Goal: Task Accomplishment & Management: Complete application form

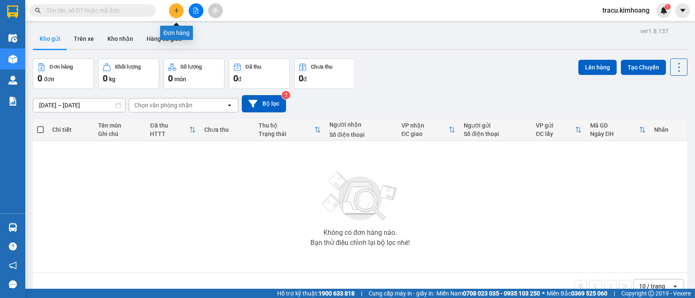
click at [175, 10] on icon "plus" at bounding box center [176, 11] width 6 height 6
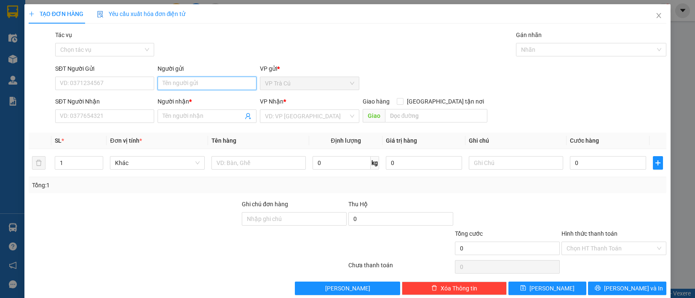
click at [198, 83] on input "Người gửi" at bounding box center [206, 83] width 99 height 13
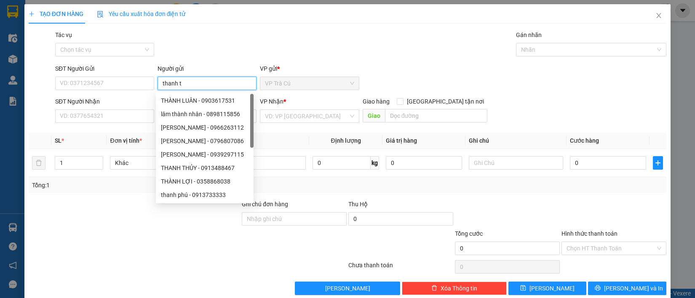
type input "thanh tr"
click at [228, 85] on input "thanh tr" at bounding box center [206, 83] width 99 height 13
type input "0799528542"
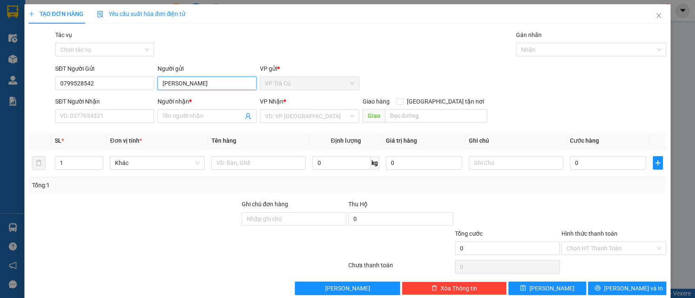
click at [223, 85] on input "[PERSON_NAME]" at bounding box center [206, 83] width 99 height 13
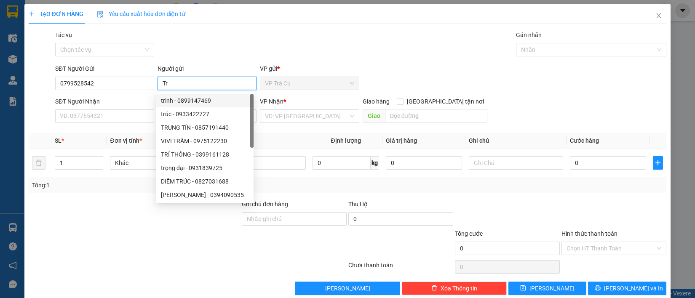
type input "Tr"
click at [236, 38] on div "Tác vụ Chọn tác vụ Gán nhãn Nhãn" at bounding box center [360, 44] width 614 height 29
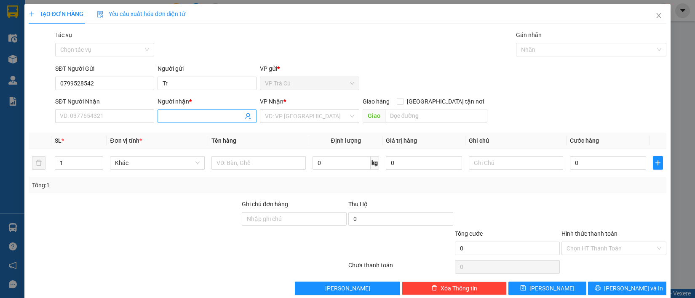
click at [174, 118] on input "Người nhận *" at bounding box center [202, 116] width 80 height 9
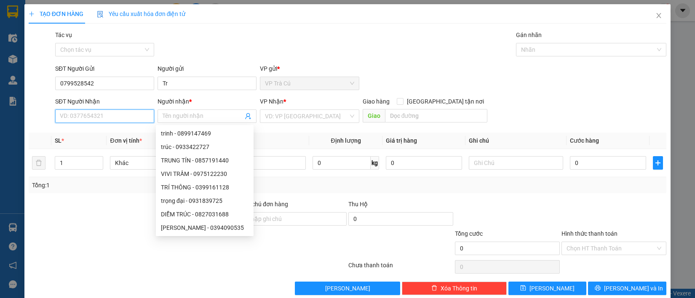
click at [116, 111] on input "SĐT Người Nhận" at bounding box center [104, 115] width 99 height 13
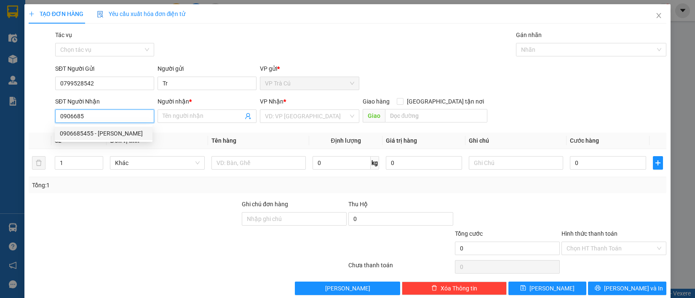
click at [110, 133] on div "0906685455 - [PERSON_NAME]" at bounding box center [104, 133] width 88 height 9
type input "0906685455"
type input "[PERSON_NAME]"
type input "350.000"
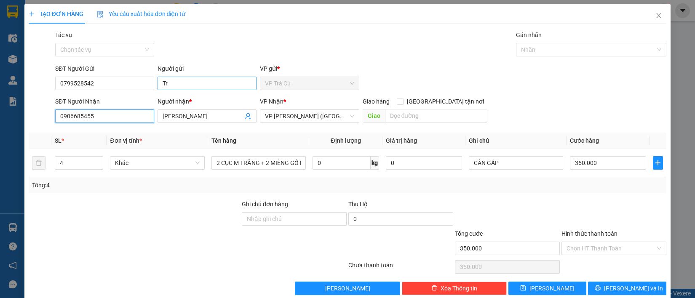
type input "0906685455"
click at [165, 82] on input "Tr" at bounding box center [206, 83] width 99 height 13
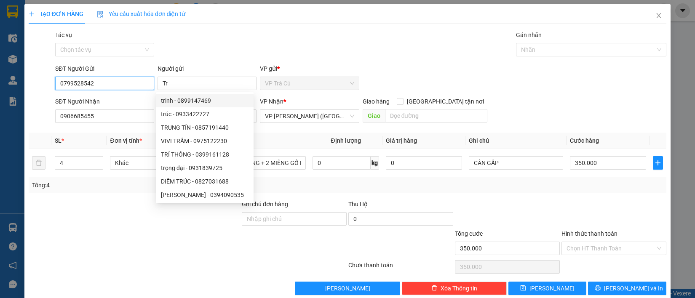
click at [125, 79] on input "0799528542" at bounding box center [104, 83] width 99 height 13
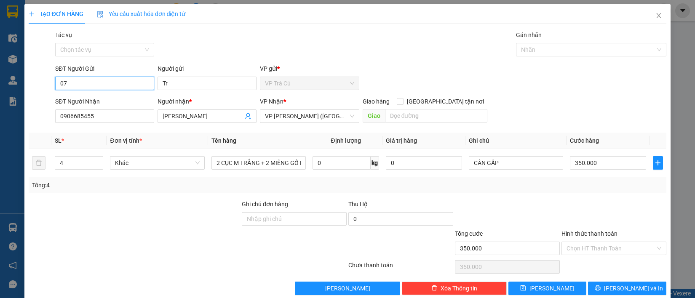
type input "0"
click at [133, 101] on div "0906685455 - [PERSON_NAME]" at bounding box center [107, 100] width 95 height 9
type input "0906685455"
type input "[PERSON_NAME]"
click at [346, 114] on span "VP [PERSON_NAME] ([GEOGRAPHIC_DATA])" at bounding box center [309, 116] width 89 height 13
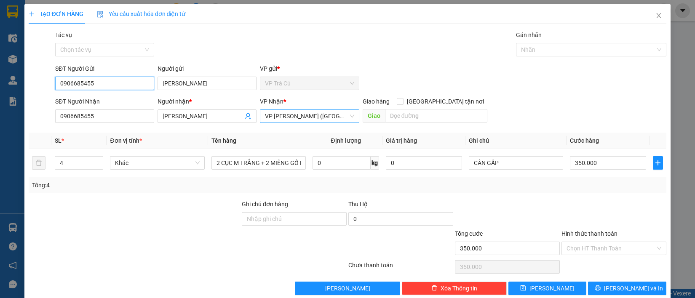
type input "0906685455"
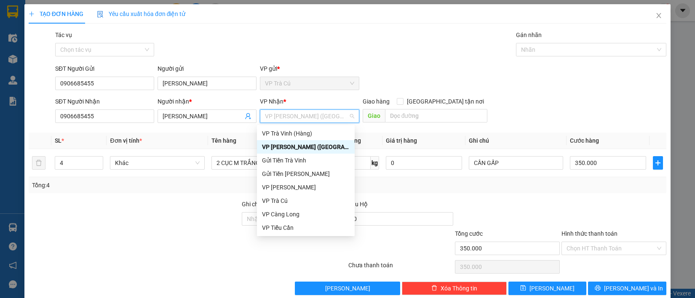
click at [346, 114] on span "VP [PERSON_NAME] ([GEOGRAPHIC_DATA])" at bounding box center [309, 116] width 89 height 13
click at [286, 145] on div "VP [PERSON_NAME] ([GEOGRAPHIC_DATA])" at bounding box center [306, 146] width 88 height 9
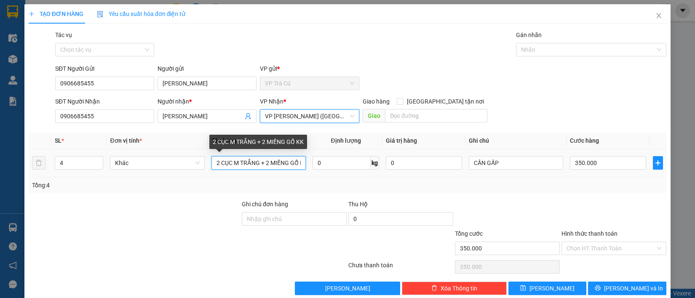
click at [277, 165] on input "2 CỤC M TRẮNG + 2 MIẾNG GỔ KK" at bounding box center [258, 162] width 94 height 13
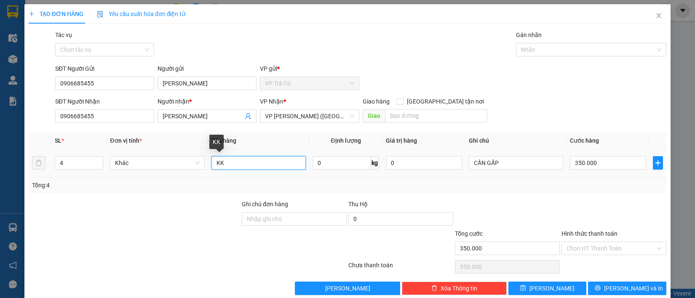
type input "K"
type input "c"
type input "cái bàn +cục gỗ KK"
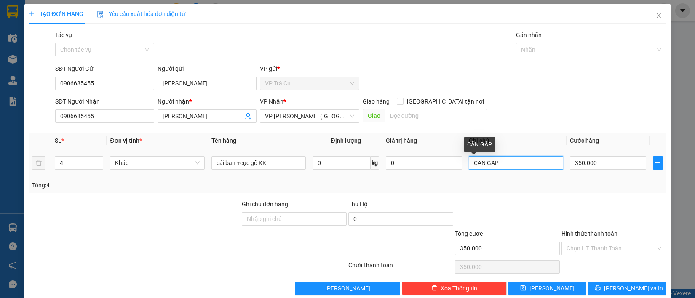
click at [500, 165] on input "CẦN GẤP" at bounding box center [515, 162] width 94 height 13
type input "C"
type input "cần gấp"
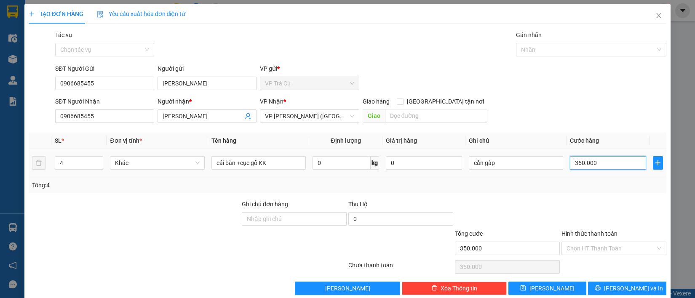
click at [613, 163] on input "350.000" at bounding box center [608, 162] width 76 height 13
type input "0"
type input "2"
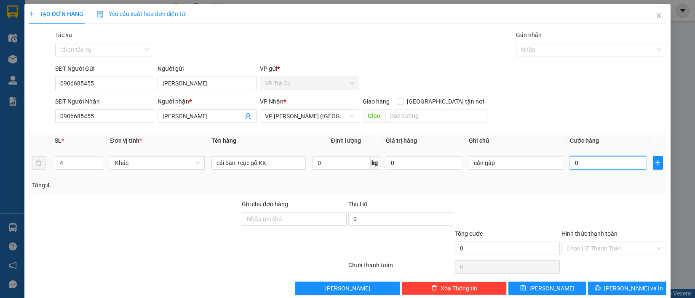
type input "2"
type input "02"
type input "0"
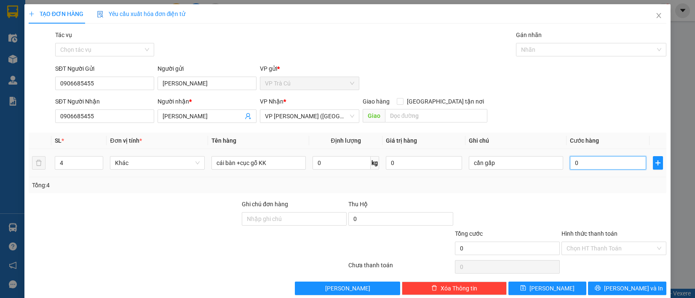
type input "2"
type input "02"
type input "20"
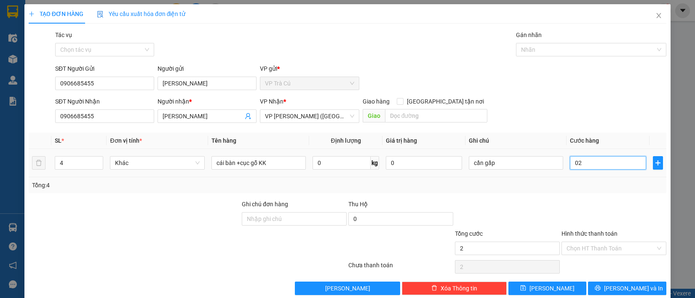
type input "020"
type input "200"
type input "0.200"
type input "2.000"
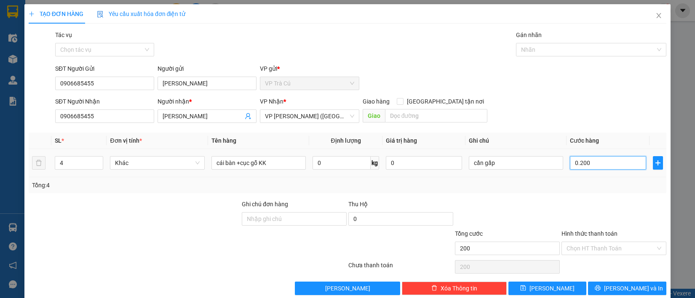
type input "2.000"
type input "02.000"
type input "20.000"
type input "020.000"
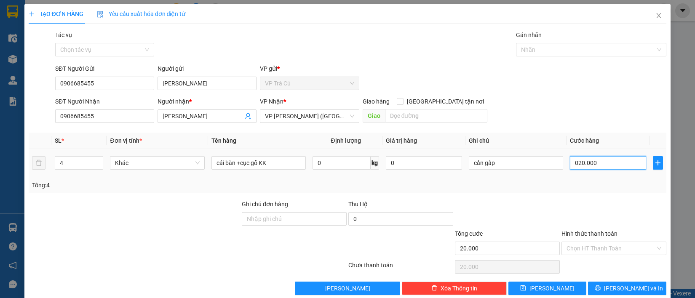
type input "200.000"
click at [570, 163] on input "0.200.000" at bounding box center [608, 162] width 76 height 13
type input "200.000"
click at [68, 161] on input "4" at bounding box center [79, 163] width 48 height 13
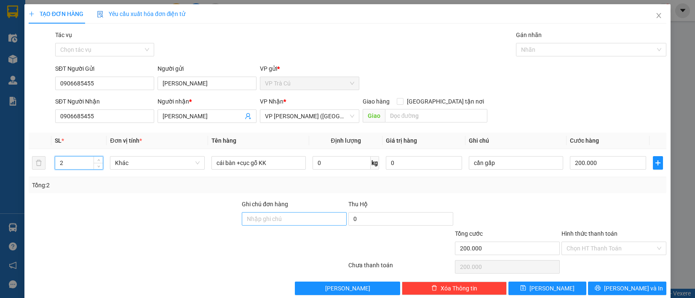
type input "2"
click at [289, 224] on input "Ghi chú đơn hàng" at bounding box center [294, 218] width 105 height 13
click at [287, 245] on div at bounding box center [294, 243] width 106 height 29
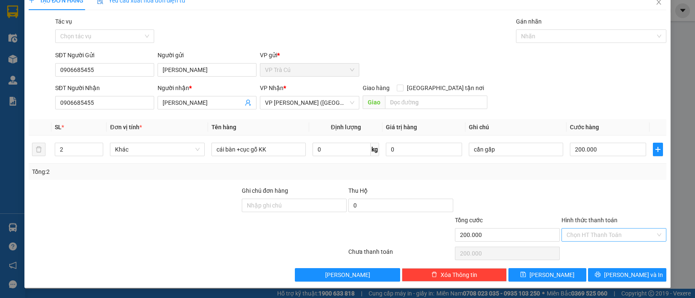
click at [652, 234] on div "Chọn HT Thanh Toán" at bounding box center [613, 234] width 105 height 13
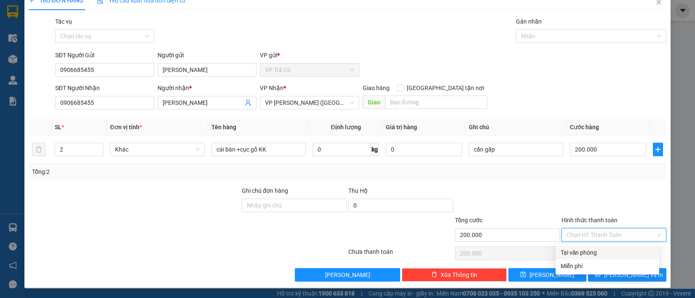
click at [556, 183] on div "Transit Pickup Surcharge Ids Transit Deliver Surcharge Ids Transit Deliver Surc…" at bounding box center [348, 149] width 638 height 265
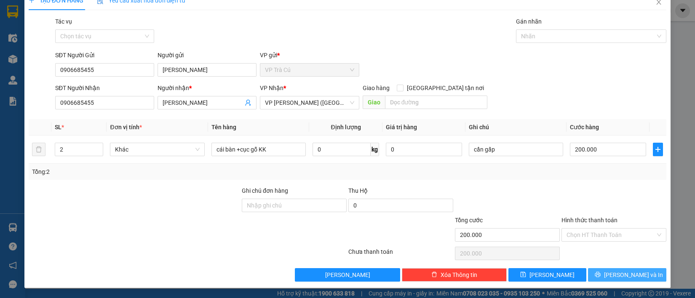
click at [631, 276] on span "[PERSON_NAME] và In" at bounding box center [633, 274] width 59 height 9
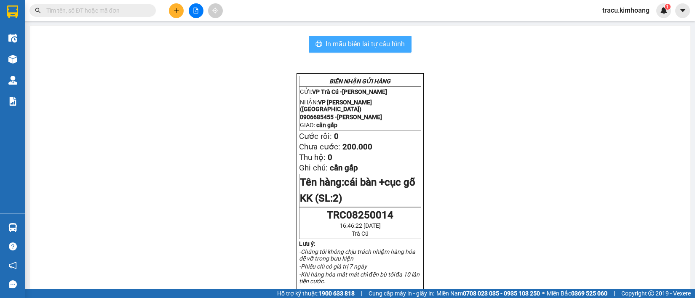
click at [386, 43] on span "In mẫu biên lai tự cấu hình" at bounding box center [364, 44] width 79 height 11
